Goal: Information Seeking & Learning: Learn about a topic

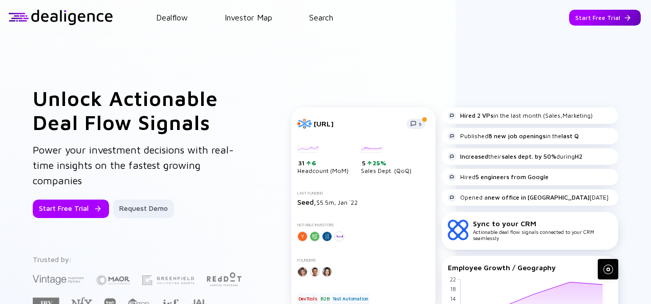
click at [584, 16] on div "Start Free Trial" at bounding box center [605, 18] width 72 height 16
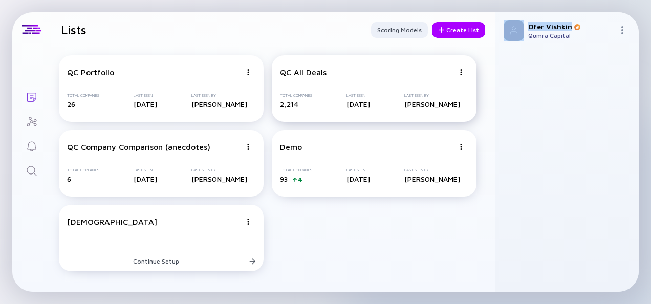
drag, startPoint x: 584, startPoint y: 16, endPoint x: 353, endPoint y: 59, distance: 235.2
click at [353, 59] on div "Lists Lists Scoring Models Create List QC Portfolio Total Companies 26 Last See…" at bounding box center [325, 151] width 626 height 279
click at [188, 44] on header "Lists Scoring Models Create List" at bounding box center [273, 29] width 445 height 35
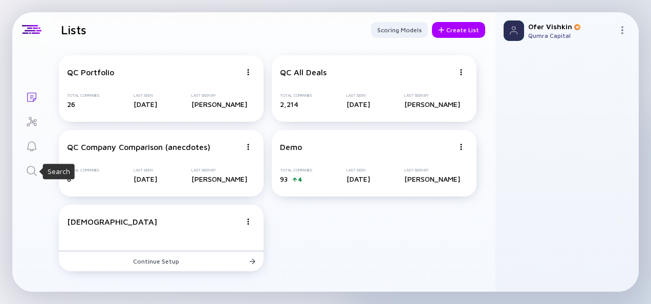
click at [36, 168] on icon "Search" at bounding box center [32, 171] width 12 height 12
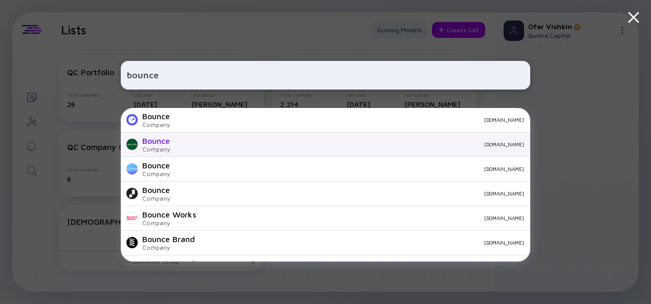
type input "bounce"
click at [167, 147] on div "Company" at bounding box center [156, 149] width 28 height 8
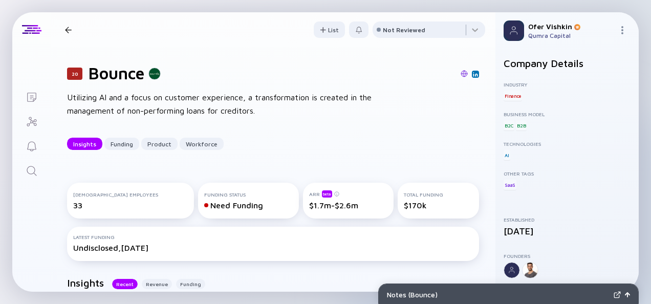
click at [485, 133] on div "20 Bounce Utilizing AI and a focus on customer experience, a transformation is …" at bounding box center [273, 106] width 445 height 119
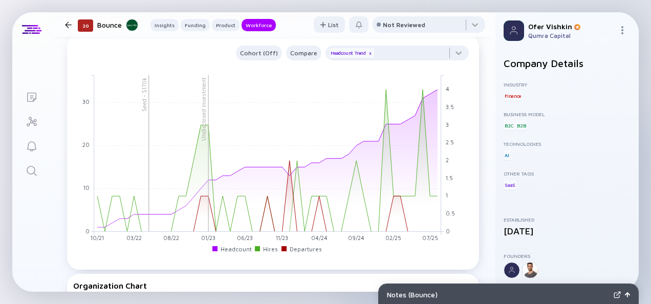
scroll to position [1022, 0]
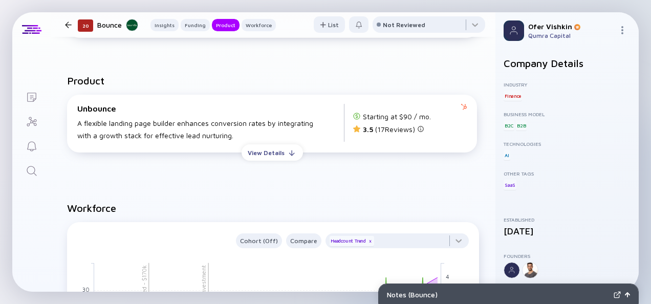
scroll to position [836, 0]
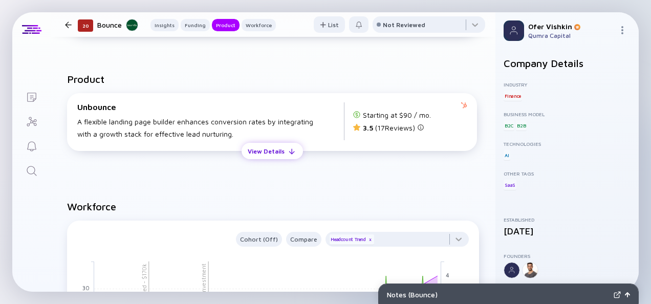
click at [289, 150] on div at bounding box center [292, 151] width 6 height 6
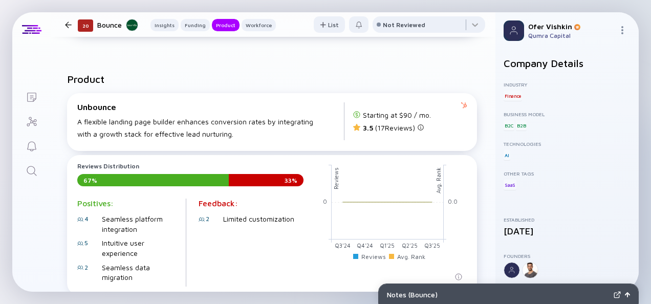
click at [478, 135] on div "Product Unbounce A flexible landing page builder enhances conversion rates by i…" at bounding box center [273, 247] width 445 height 380
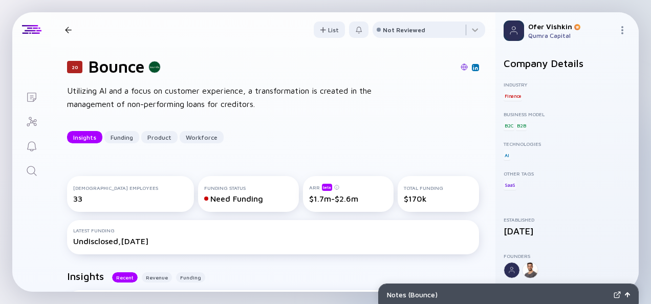
scroll to position [0, 0]
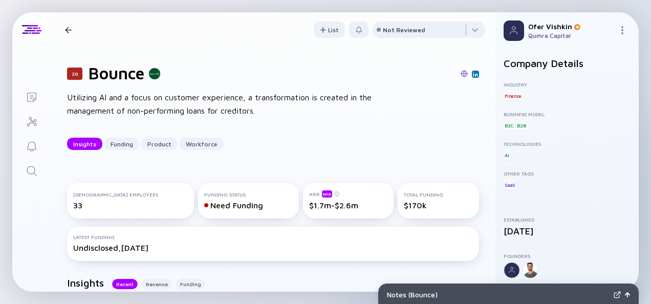
click at [479, 135] on div "20 Bounce Utilizing AI and a focus on customer experience, a transformation is …" at bounding box center [273, 106] width 445 height 119
click at [69, 27] on div at bounding box center [68, 30] width 7 height 7
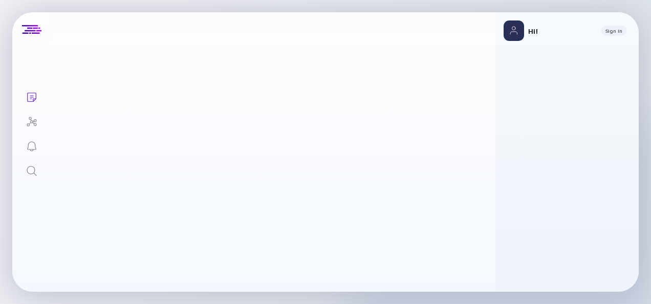
click at [68, 30] on header at bounding box center [273, 29] width 445 height 35
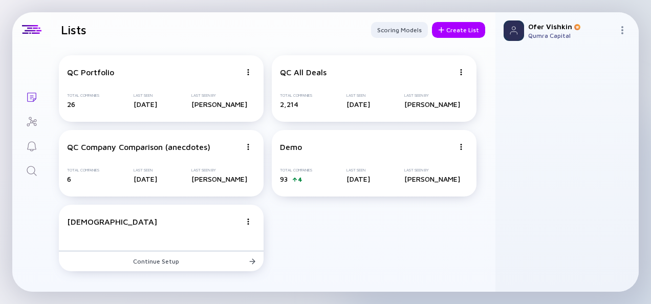
click at [30, 169] on icon "Search" at bounding box center [32, 171] width 12 height 12
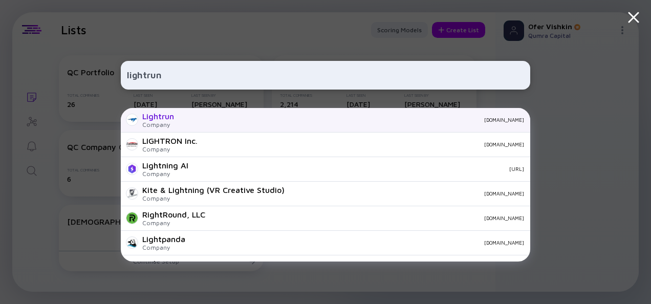
type input "lightrun"
click at [218, 121] on div "lightrun.com" at bounding box center [353, 120] width 342 height 6
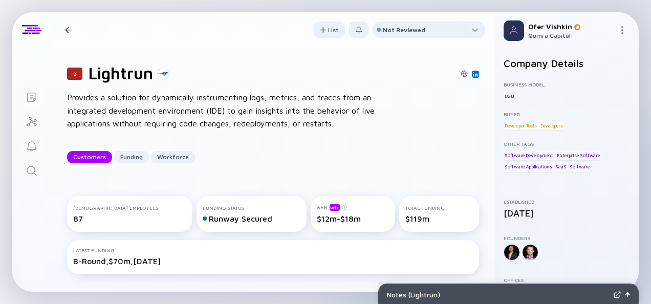
click at [470, 135] on div "2 Lightrun Provides a solution for dynamically instrumenting logs, metrics, and…" at bounding box center [273, 113] width 445 height 133
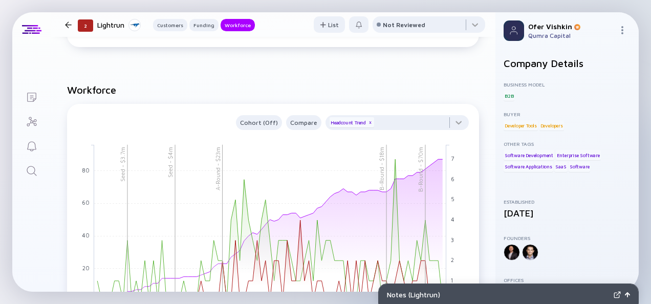
scroll to position [978, 0]
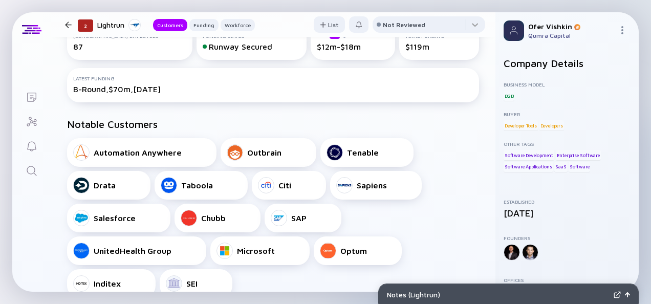
scroll to position [0, 0]
